Goal: Check status: Check status

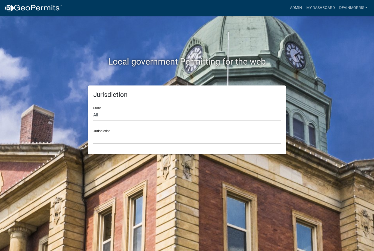
click at [316, 1] on nav "more_horiz Admin My Dashboard Devinmorris Admin Account Logout" at bounding box center [187, 8] width 374 height 16
click at [322, 7] on link "My Dashboard" at bounding box center [320, 8] width 33 height 10
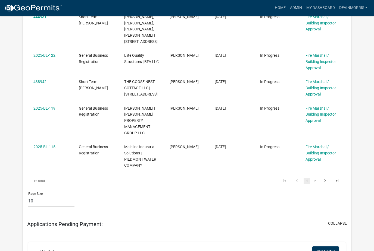
scroll to position [334, 0]
click at [43, 145] on link "2025-BL-115" at bounding box center [44, 147] width 22 height 4
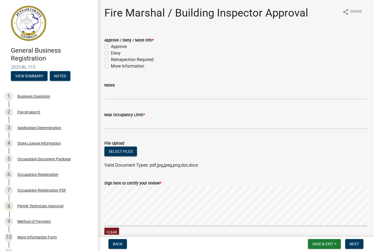
click at [36, 187] on div "7 Occupation Registration PDF" at bounding box center [46, 190] width 85 height 9
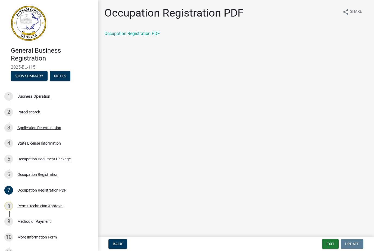
click at [133, 33] on link "Occupation Registration PDF" at bounding box center [131, 33] width 55 height 5
click at [332, 247] on button "Exit" at bounding box center [330, 244] width 17 height 10
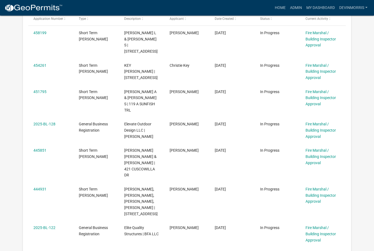
scroll to position [172, 0]
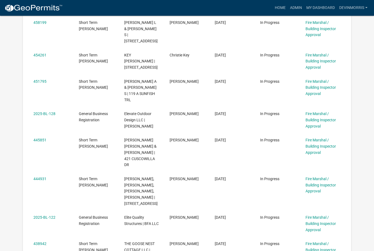
click at [36, 112] on link "2025-BL-128" at bounding box center [44, 114] width 22 height 4
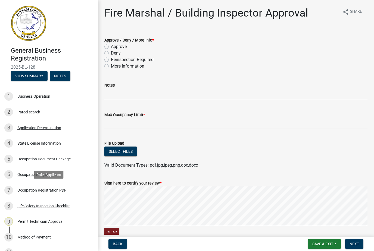
click at [31, 190] on div "Occupation Registration PDF" at bounding box center [41, 190] width 49 height 4
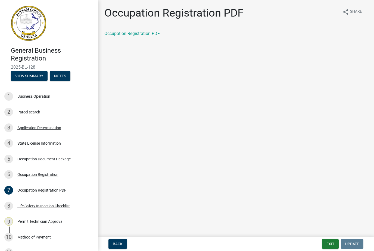
click at [134, 34] on link "Occupation Registration PDF" at bounding box center [131, 33] width 55 height 5
click at [145, 35] on link "Occupation Registration PDF" at bounding box center [131, 33] width 55 height 5
click at [326, 242] on button "Exit" at bounding box center [330, 244] width 17 height 10
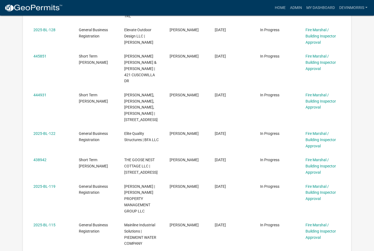
scroll to position [258, 0]
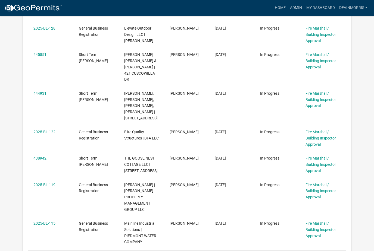
click at [51, 183] on link "2025-BL-119" at bounding box center [44, 185] width 22 height 4
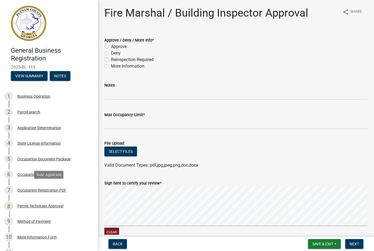
click at [42, 190] on div "Occupation Registration PDF" at bounding box center [41, 190] width 49 height 4
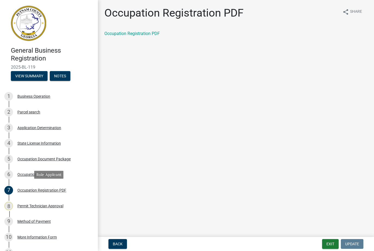
click at [140, 33] on link "Occupation Registration PDF" at bounding box center [131, 33] width 55 height 5
click at [57, 158] on div "Occupation Document Package" at bounding box center [43, 159] width 53 height 4
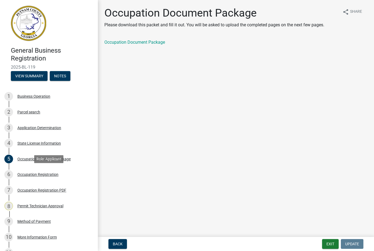
click at [49, 177] on div "6 Occupation Registration" at bounding box center [46, 174] width 85 height 9
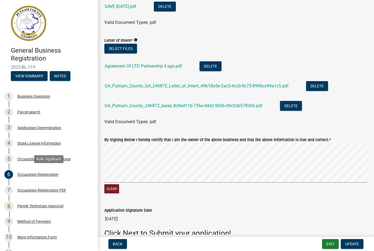
scroll to position [636, 0]
click at [52, 174] on div "Occupation Registration" at bounding box center [37, 175] width 41 height 4
click at [52, 173] on div "Occupation Registration" at bounding box center [37, 175] width 41 height 4
click at [46, 155] on div "5 Occupation Document Package" at bounding box center [46, 159] width 85 height 9
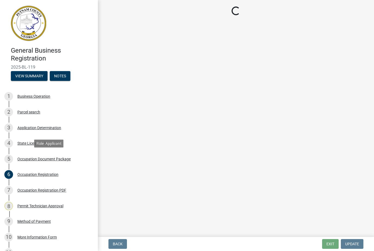
scroll to position [0, 0]
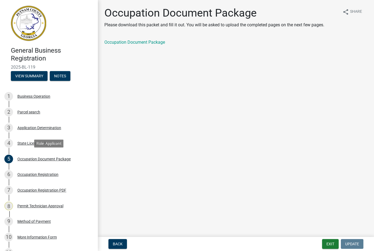
click at [144, 50] on div "Occupation Document Package Please download this packet and fill it out. You wi…" at bounding box center [235, 31] width 271 height 48
click at [148, 44] on link "Occupation Document Package" at bounding box center [134, 42] width 61 height 5
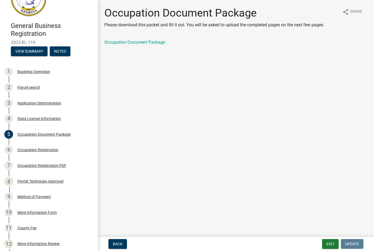
scroll to position [18, 0]
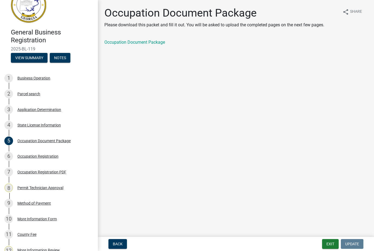
click at [51, 170] on div "Occupation Registration PDF" at bounding box center [41, 172] width 49 height 4
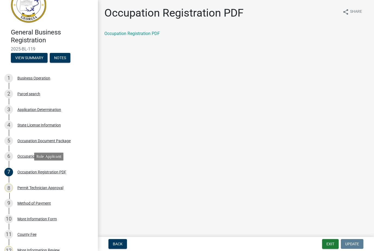
click at [147, 34] on link "Occupation Registration PDF" at bounding box center [131, 33] width 55 height 5
click at [329, 245] on button "Exit" at bounding box center [330, 244] width 17 height 10
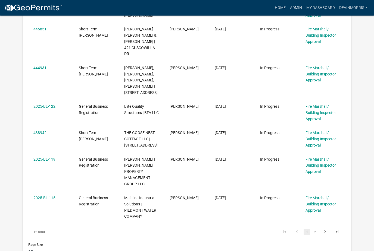
scroll to position [288, 0]
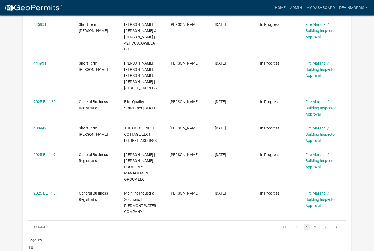
click at [314, 225] on link "2" at bounding box center [315, 228] width 7 height 6
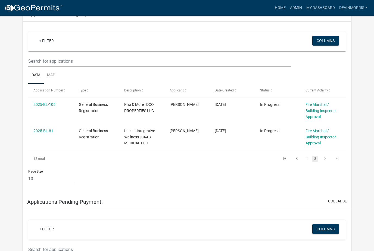
scroll to position [90, 0]
click at [303, 159] on link "1" at bounding box center [306, 159] width 7 height 6
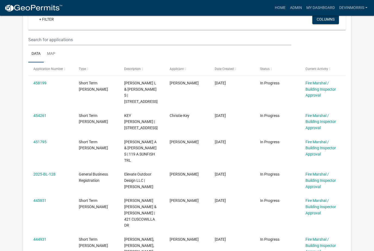
scroll to position [111, 0]
